Goal: Task Accomplishment & Management: Manage account settings

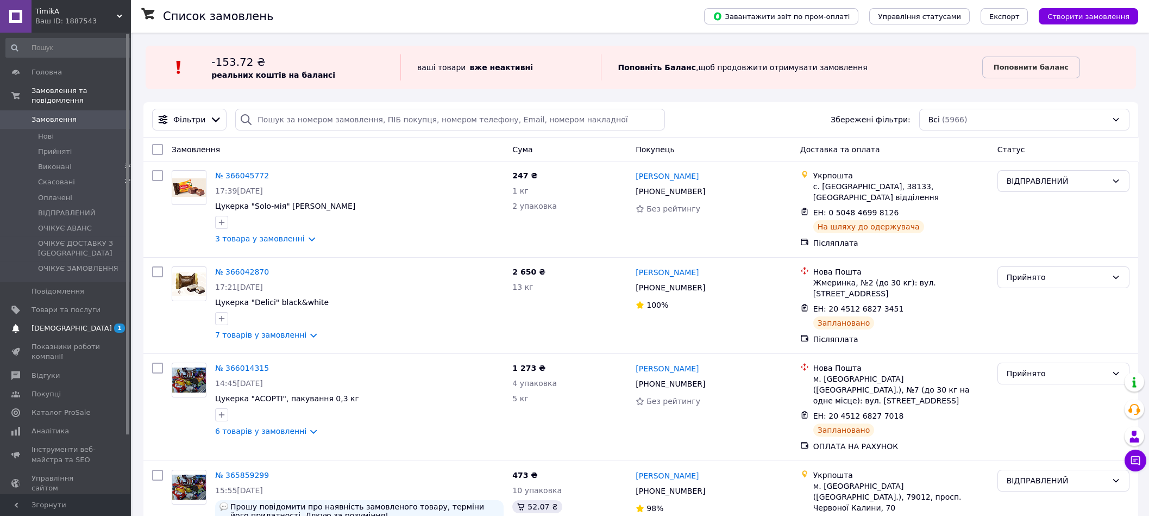
click at [51, 323] on span "[DEMOGRAPHIC_DATA]" at bounding box center [72, 328] width 80 height 10
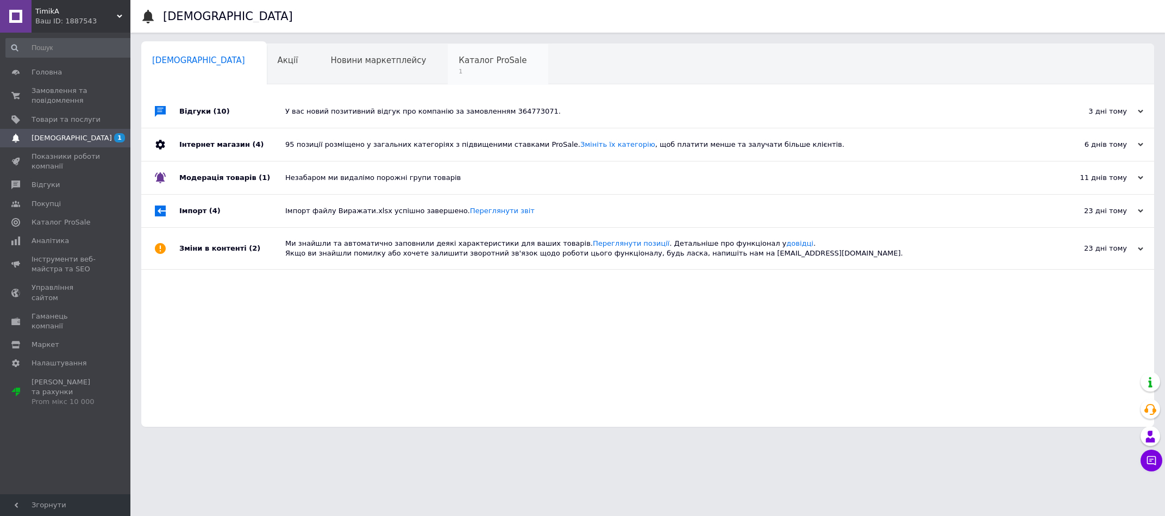
click at [459, 73] on span "1" at bounding box center [493, 71] width 68 height 8
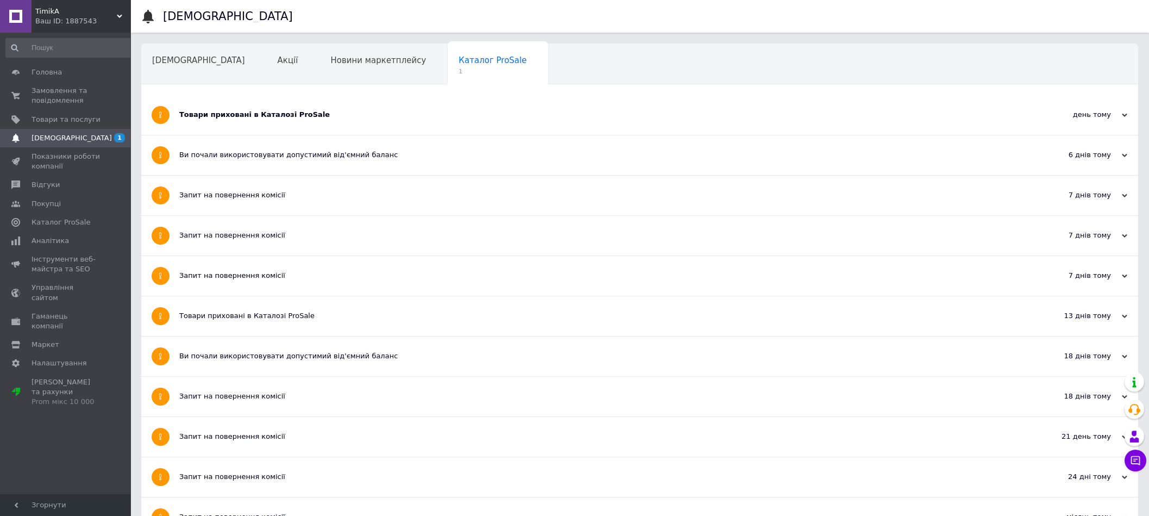
click at [254, 120] on div "Товари приховані в Каталозі ProSale" at bounding box center [598, 115] width 839 height 40
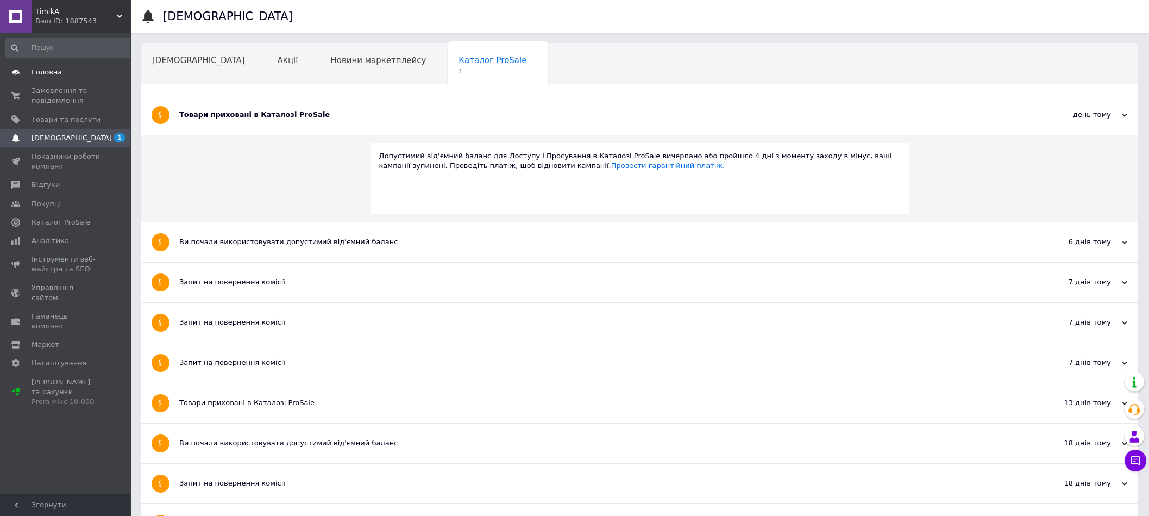
click at [51, 73] on span "Головна" at bounding box center [47, 72] width 30 height 10
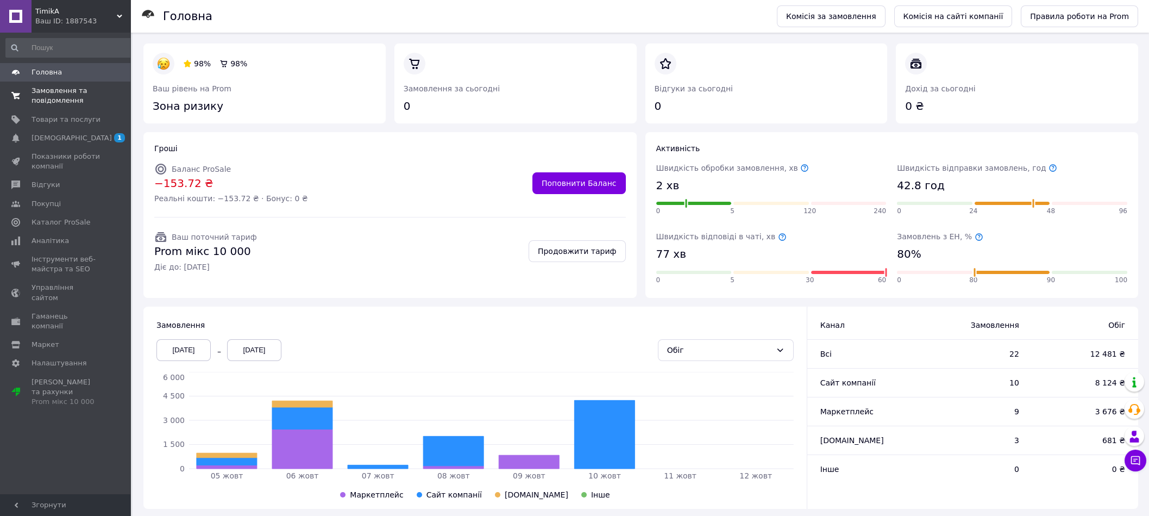
click at [46, 90] on span "Замовлення та повідомлення" at bounding box center [66, 96] width 69 height 20
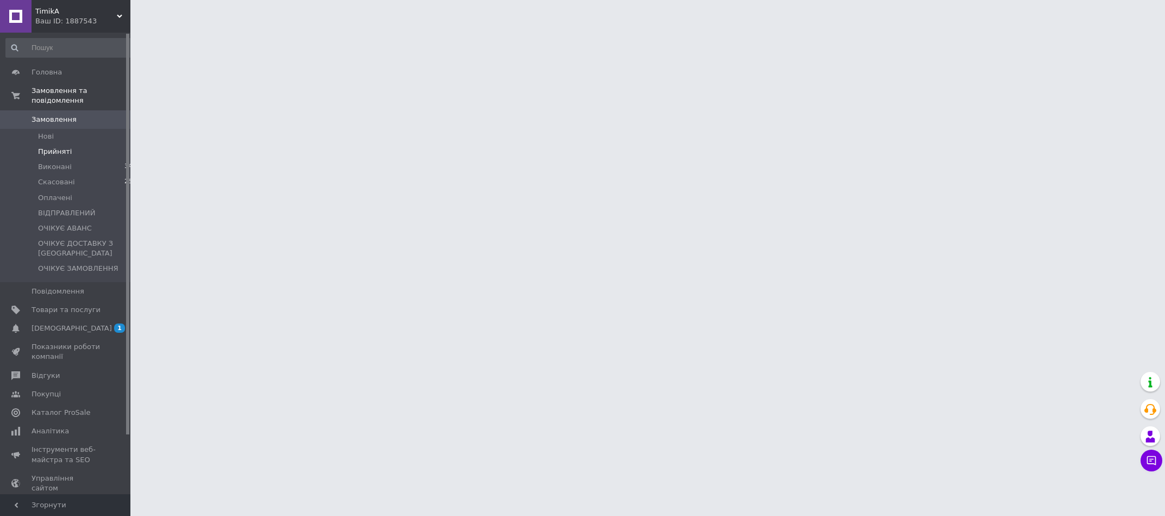
click at [53, 147] on span "Прийняті" at bounding box center [55, 152] width 34 height 10
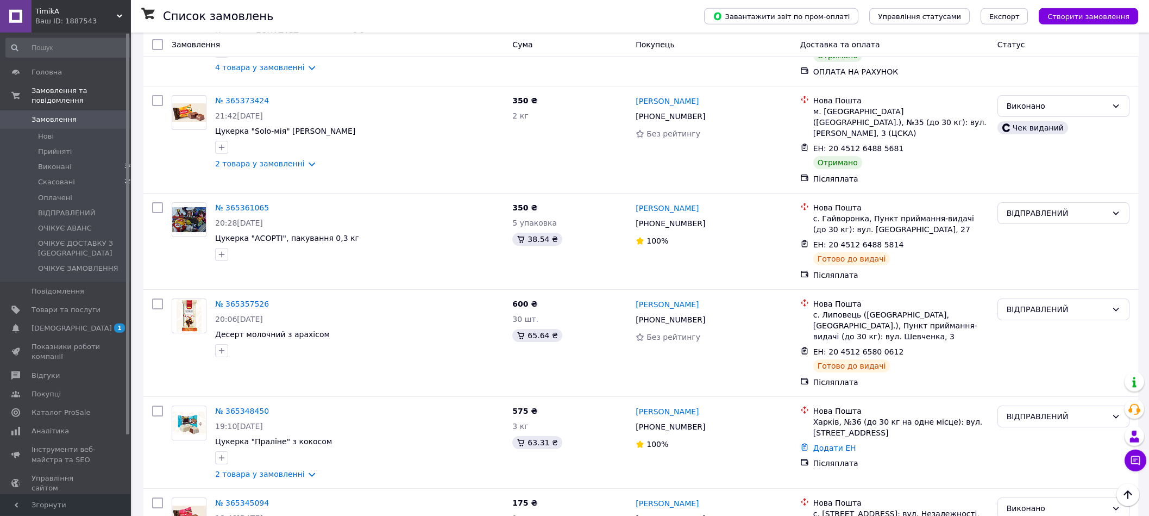
scroll to position [1165, 0]
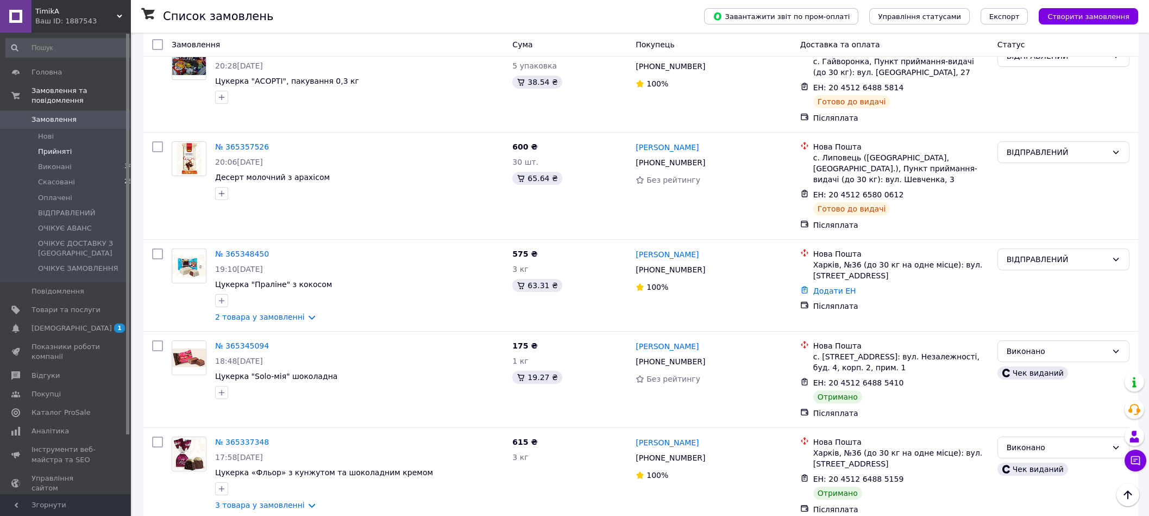
click at [52, 147] on span "Прийняті" at bounding box center [55, 152] width 34 height 10
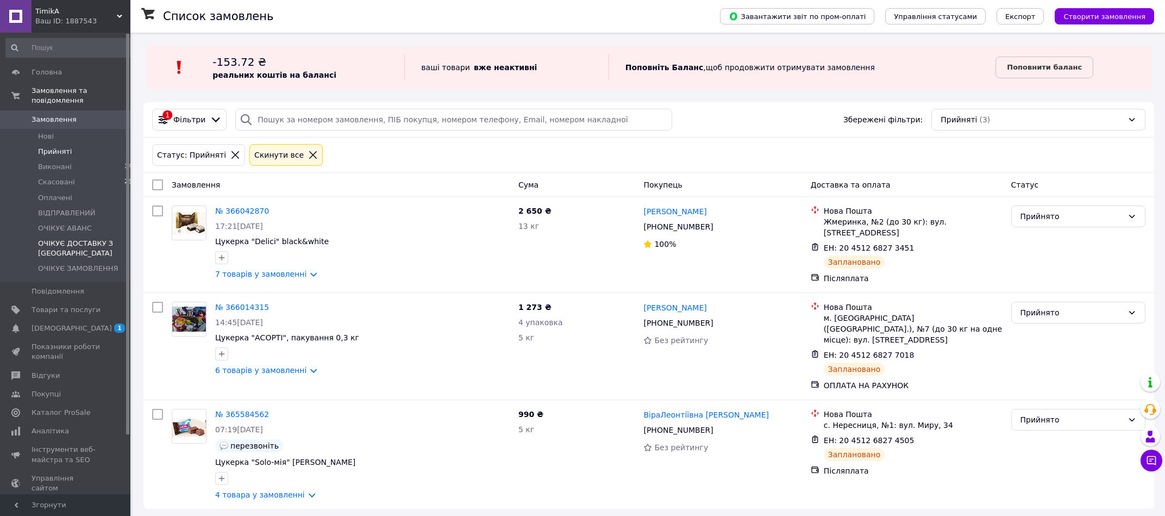
click at [61, 239] on span "ОЧІКУЄ ДОСТАВКУ З [GEOGRAPHIC_DATA]" at bounding box center [87, 249] width 98 height 20
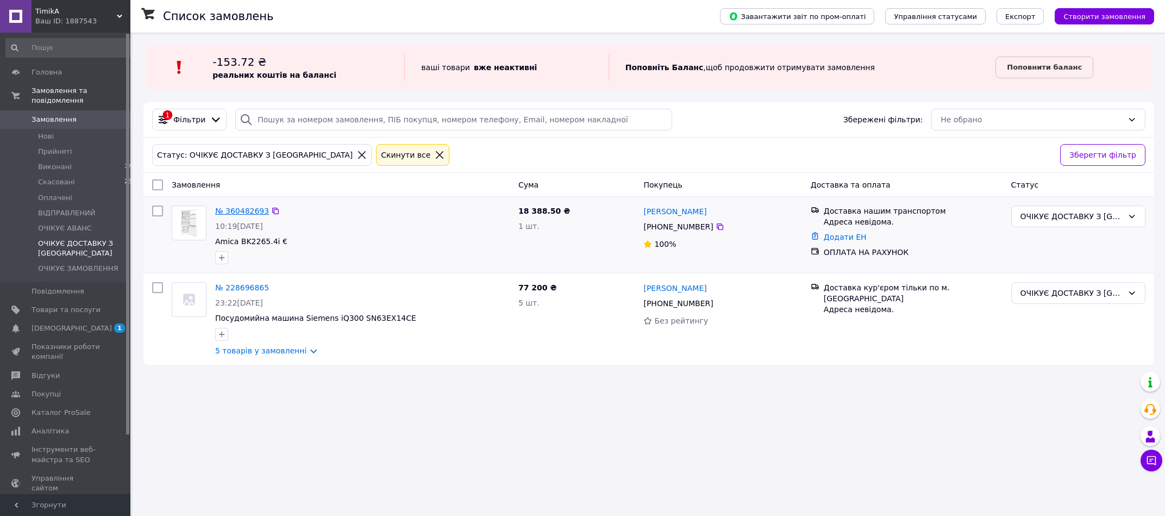
click at [230, 215] on link "№ 360482693" at bounding box center [242, 210] width 54 height 9
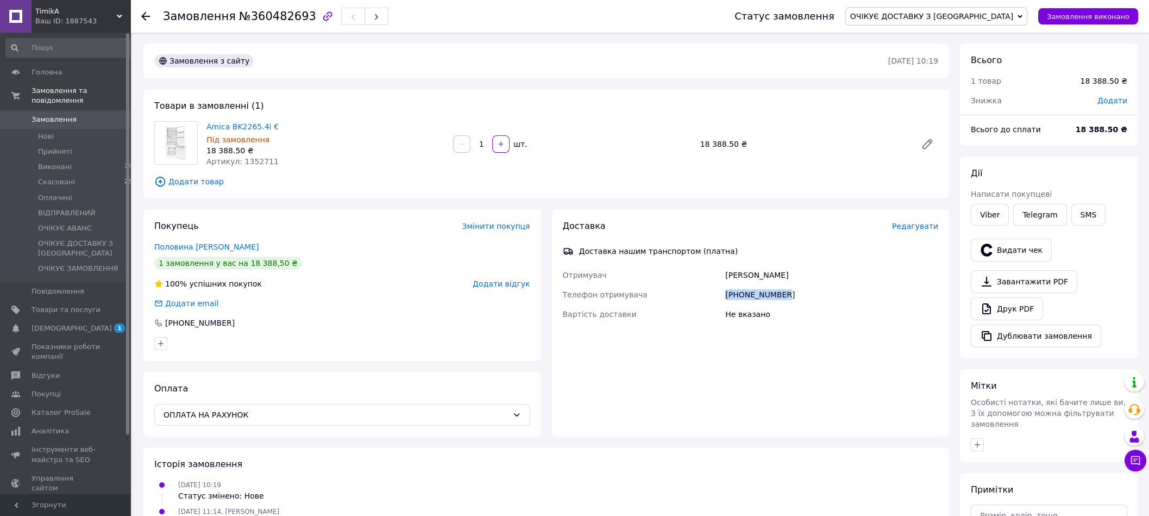
drag, startPoint x: 798, startPoint y: 289, endPoint x: 723, endPoint y: 302, distance: 76.0
click at [723, 302] on div "Отримувач [PERSON_NAME] Телефон отримувача [PHONE_NUMBER] Вартість доставки Не …" at bounding box center [751, 294] width 380 height 59
copy div "Телефон отримувача [PHONE_NUMBER]"
click at [904, 347] on div "Доставка Редагувати Доставка нашим транспортом (платна) Отримувач [PERSON_NAME]…" at bounding box center [751, 322] width 398 height 227
